Goal: Book appointment/travel/reservation

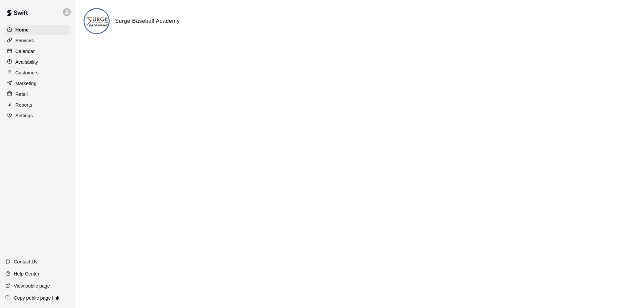
click at [38, 52] on div "Calendar" at bounding box center [37, 51] width 65 height 10
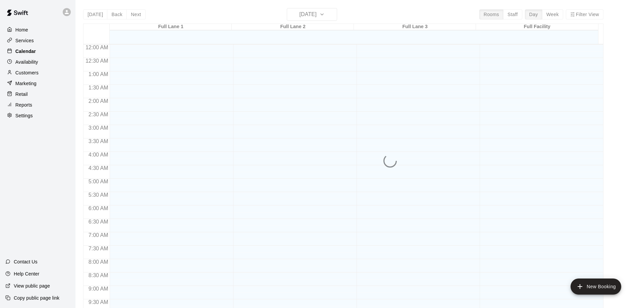
scroll to position [353, 0]
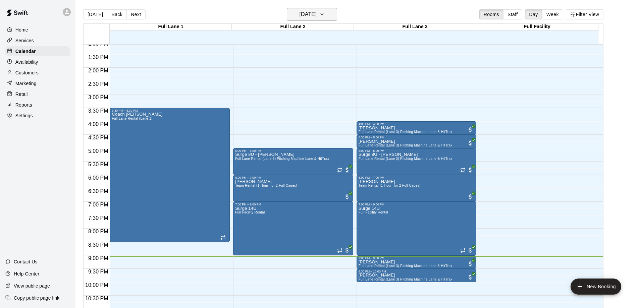
click at [317, 15] on h6 "[DATE]" at bounding box center [308, 14] width 17 height 9
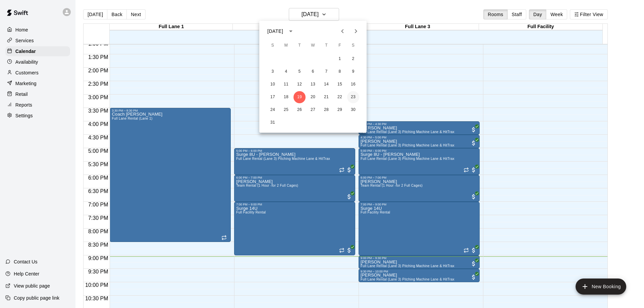
click at [353, 96] on button "23" at bounding box center [353, 97] width 12 height 12
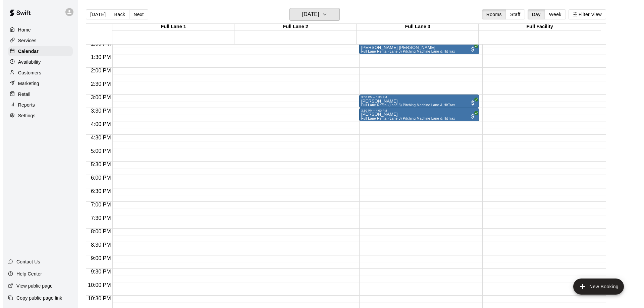
scroll to position [319, 0]
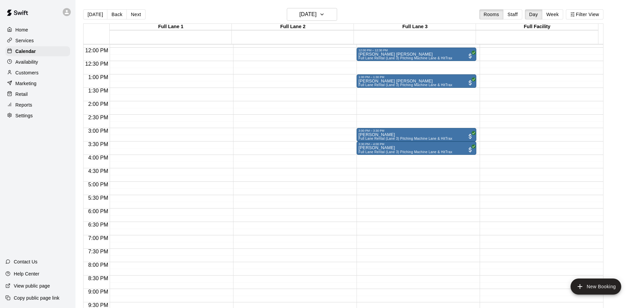
click at [131, 107] on div "9:00 AM – 9:30 AM [PERSON_NAME] Full [PERSON_NAME] Rental (Lane 1) 9:30 AM – 10…" at bounding box center [170, 48] width 120 height 644
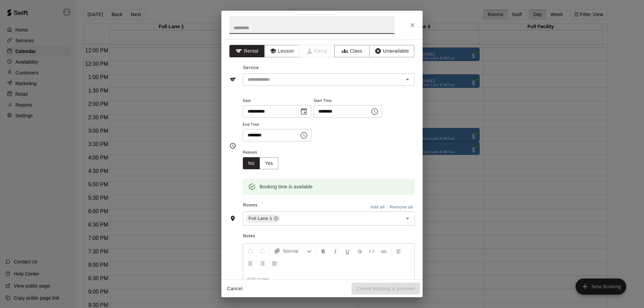
click at [308, 137] on icon "Choose time, selected time is 2:30 PM" at bounding box center [304, 136] width 8 height 8
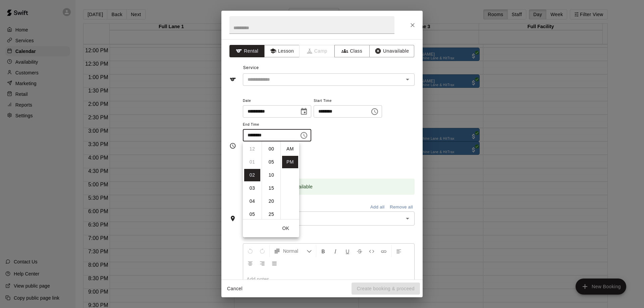
scroll to position [12, 0]
click at [251, 162] on li "03" at bounding box center [252, 162] width 16 height 12
type input "********"
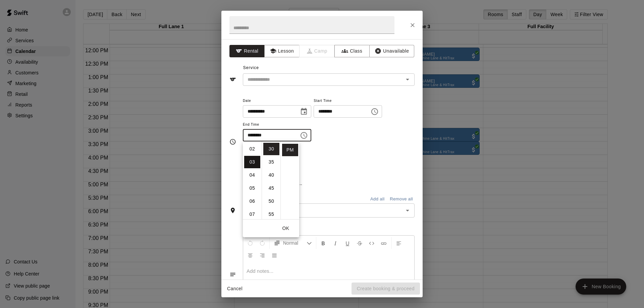
scroll to position [39, 0]
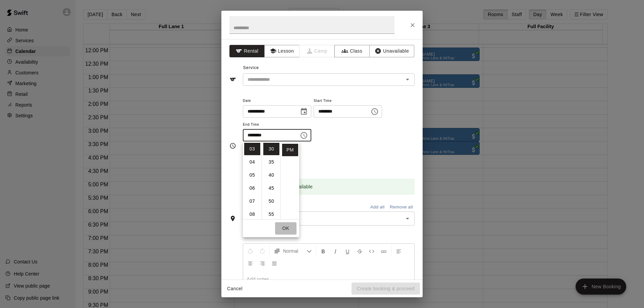
click at [283, 228] on button "OK" at bounding box center [285, 228] width 21 height 12
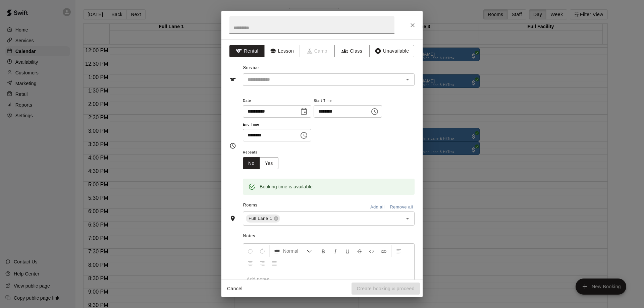
click at [261, 29] on input "text" at bounding box center [311, 25] width 165 height 18
type input "*********"
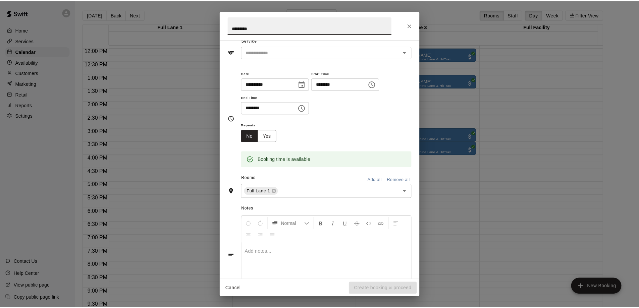
scroll to position [0, 0]
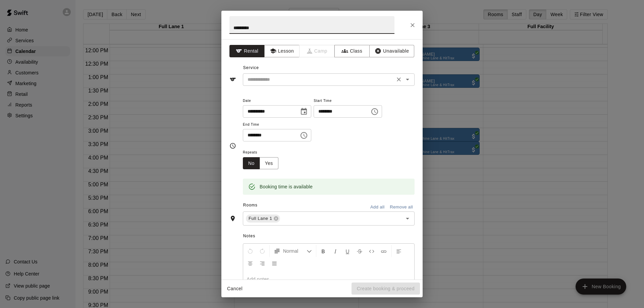
click at [406, 79] on icon "Open" at bounding box center [407, 80] width 3 height 2
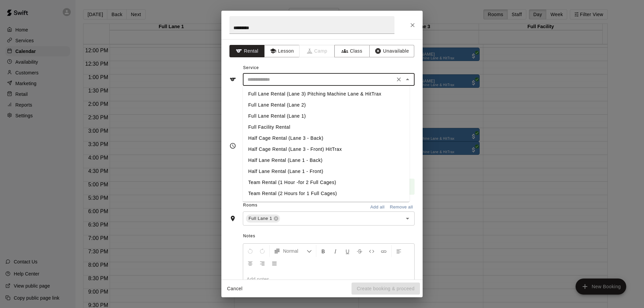
click at [280, 114] on li "Full Lane Rental (Lane 1)" at bounding box center [326, 116] width 167 height 11
type input "**********"
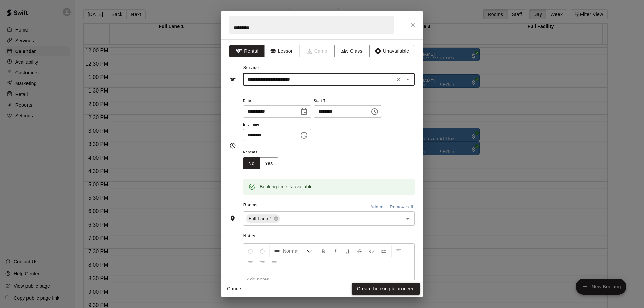
click at [402, 289] on button "Create booking & proceed" at bounding box center [386, 289] width 68 height 12
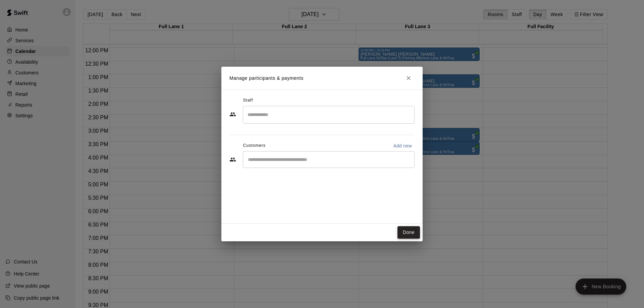
click at [408, 232] on button "Done" at bounding box center [409, 232] width 22 height 12
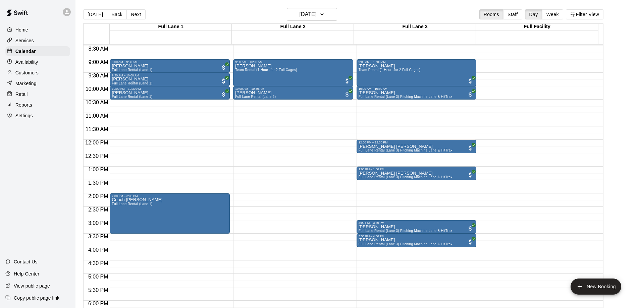
scroll to position [218, 0]
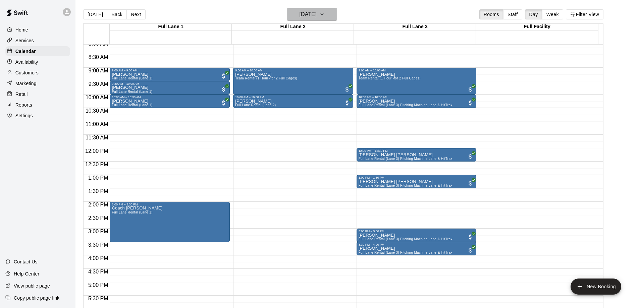
click at [307, 13] on h6 "[DATE]" at bounding box center [308, 14] width 17 height 9
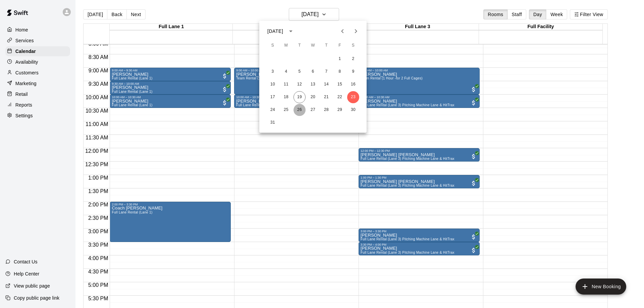
click at [298, 110] on button "26" at bounding box center [300, 110] width 12 height 12
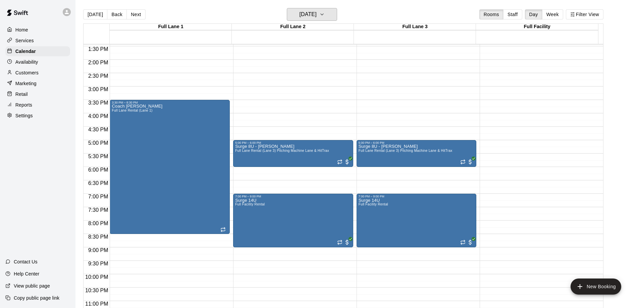
scroll to position [373, 0]
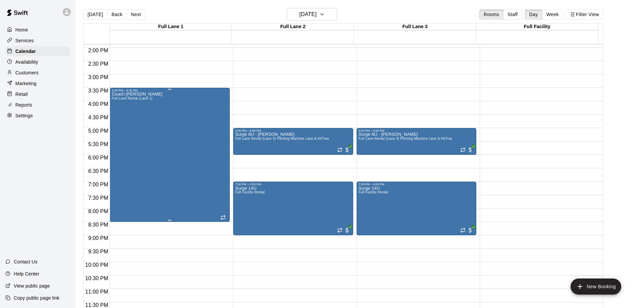
click at [166, 140] on div "Coach [PERSON_NAME] Full [PERSON_NAME] Rental (Lane 1)" at bounding box center [170, 246] width 116 height 308
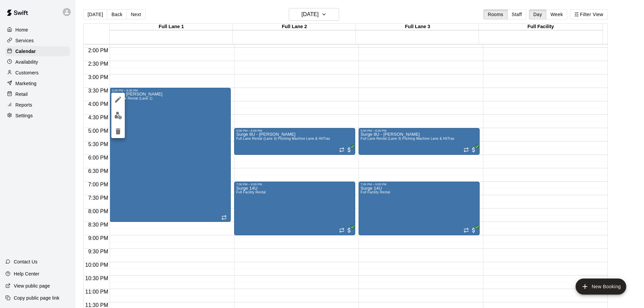
click at [119, 98] on icon "edit" at bounding box center [118, 100] width 8 height 8
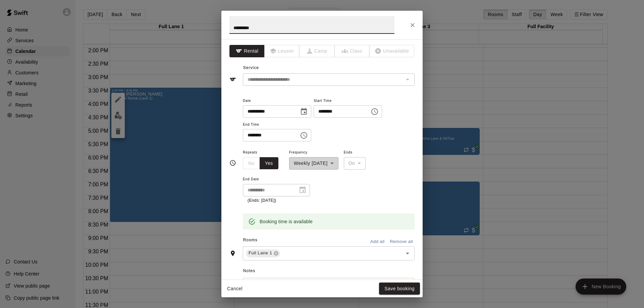
click at [303, 192] on div "**********" at bounding box center [276, 190] width 67 height 12
click at [339, 164] on div "**********" at bounding box center [313, 158] width 49 height 21
click at [413, 26] on icon "Close" at bounding box center [413, 25] width 4 height 4
